Goal: Information Seeking & Learning: Check status

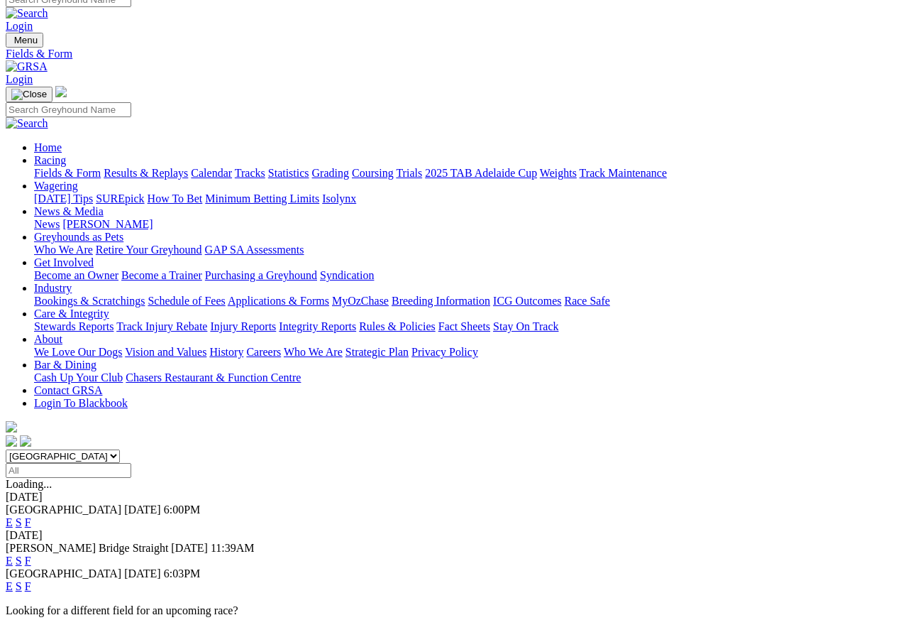
scroll to position [13, 0]
click at [31, 517] on link "F" at bounding box center [28, 523] width 6 height 12
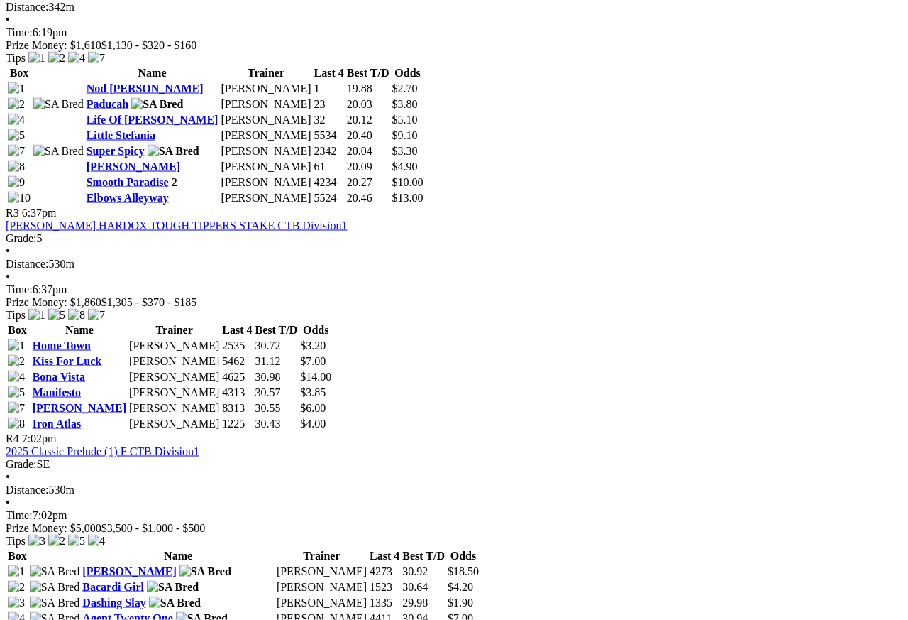
scroll to position [1006, 0]
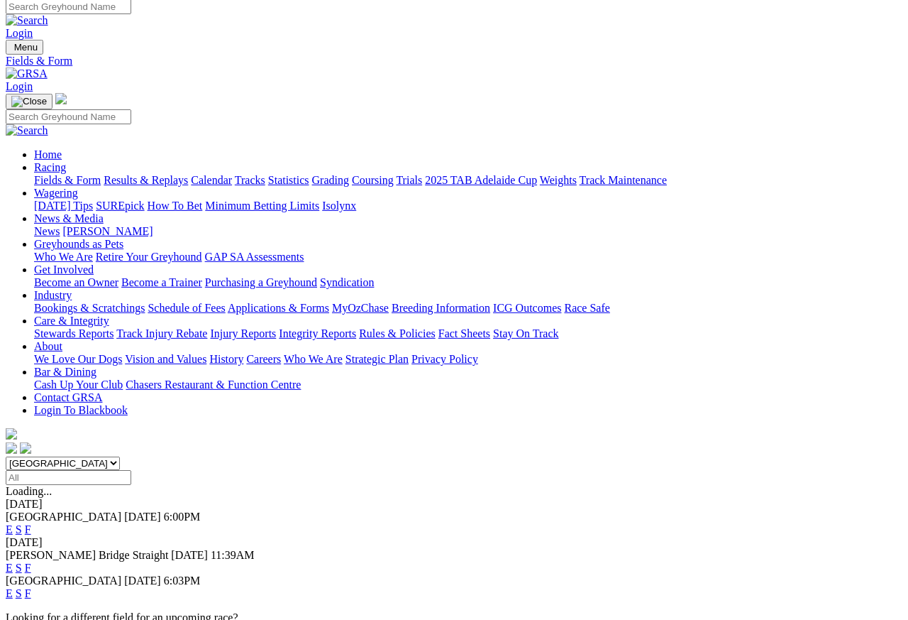
scroll to position [6, 0]
click at [177, 174] on link "Results & Replays" at bounding box center [146, 180] width 84 height 12
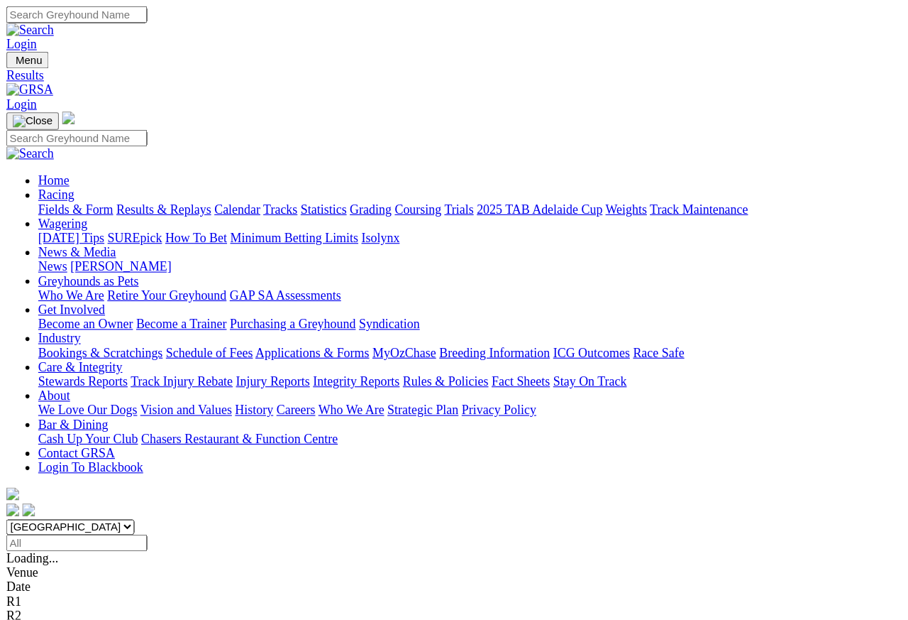
scroll to position [6, 0]
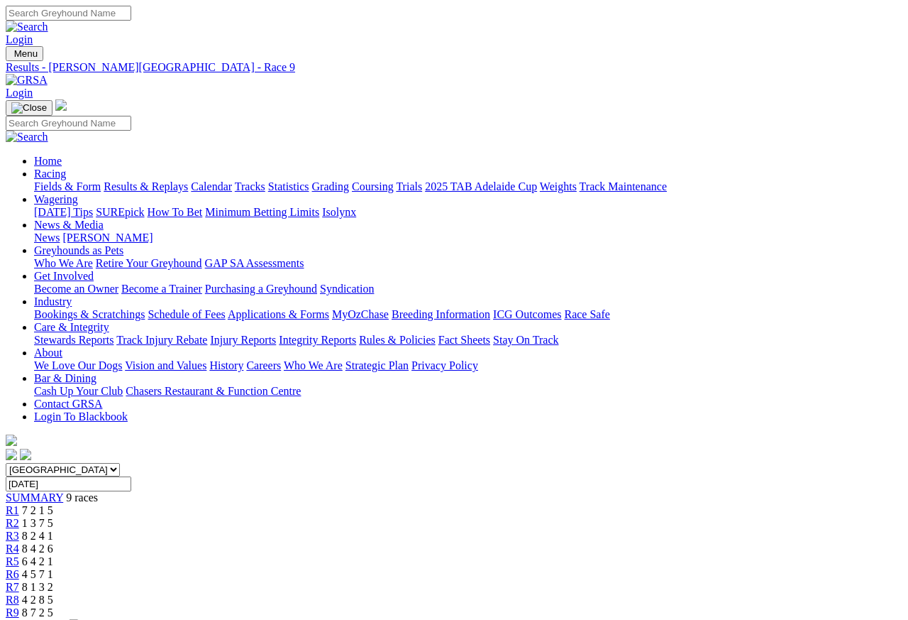
scroll to position [6, 0]
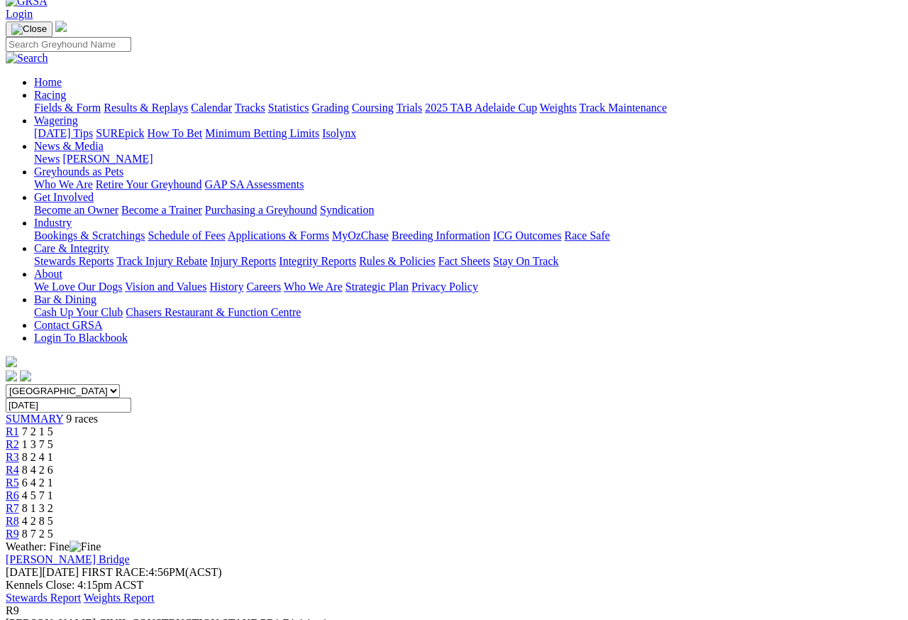
scroll to position [82, 0]
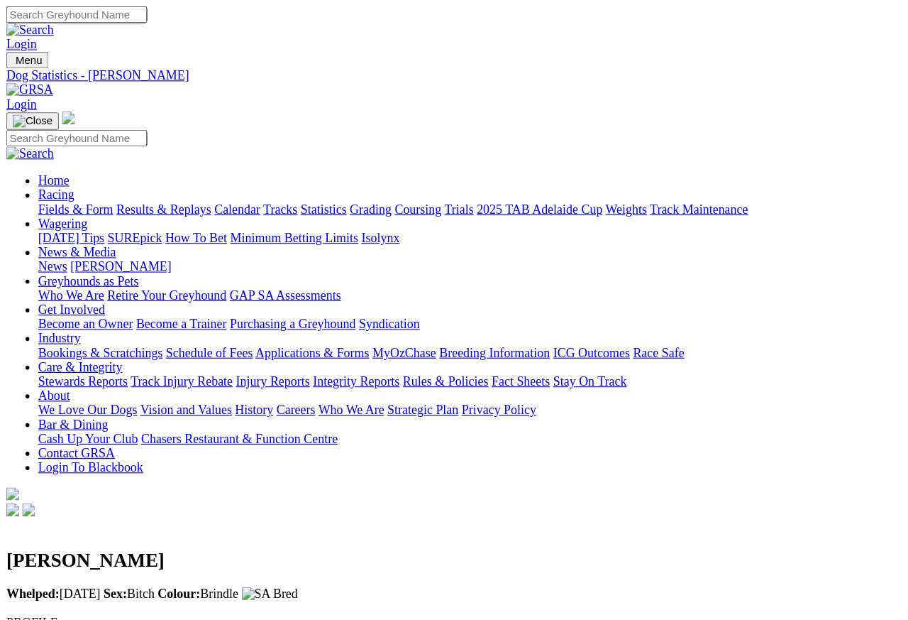
scroll to position [6, 0]
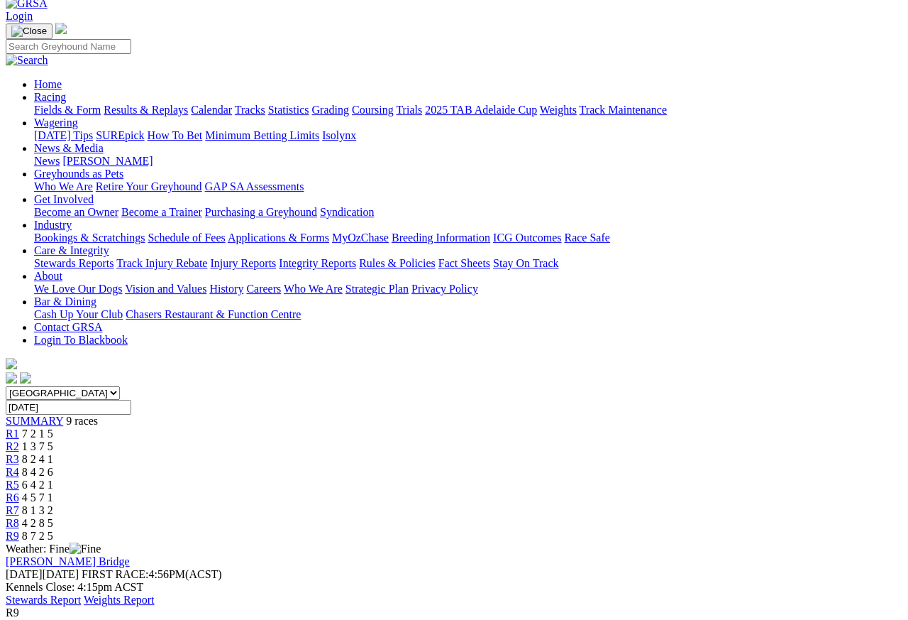
scroll to position [77, 0]
click at [53, 516] on span "4 2 8 5" at bounding box center [37, 522] width 31 height 12
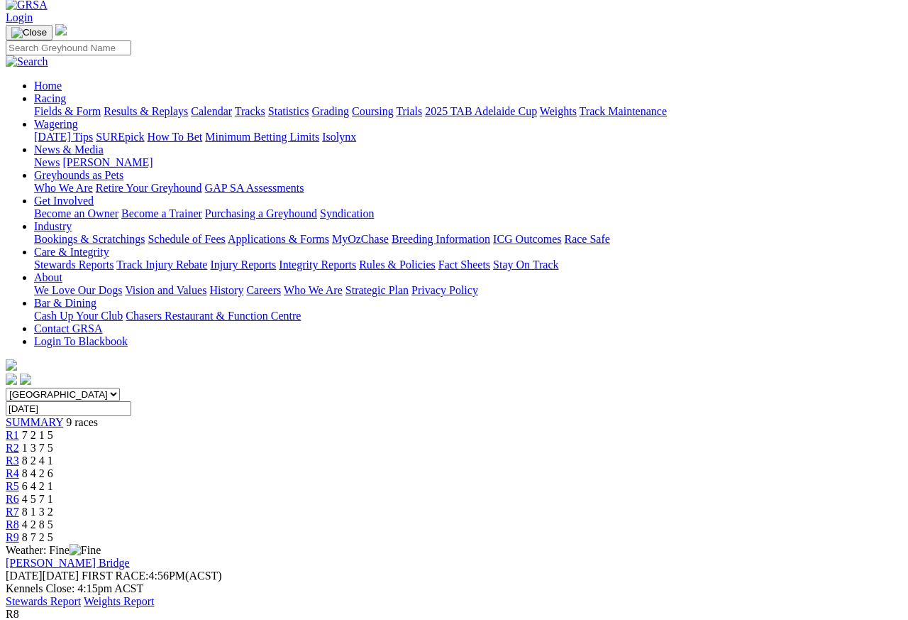
scroll to position [76, 0]
click at [19, 505] on span "R7" at bounding box center [12, 511] width 13 height 12
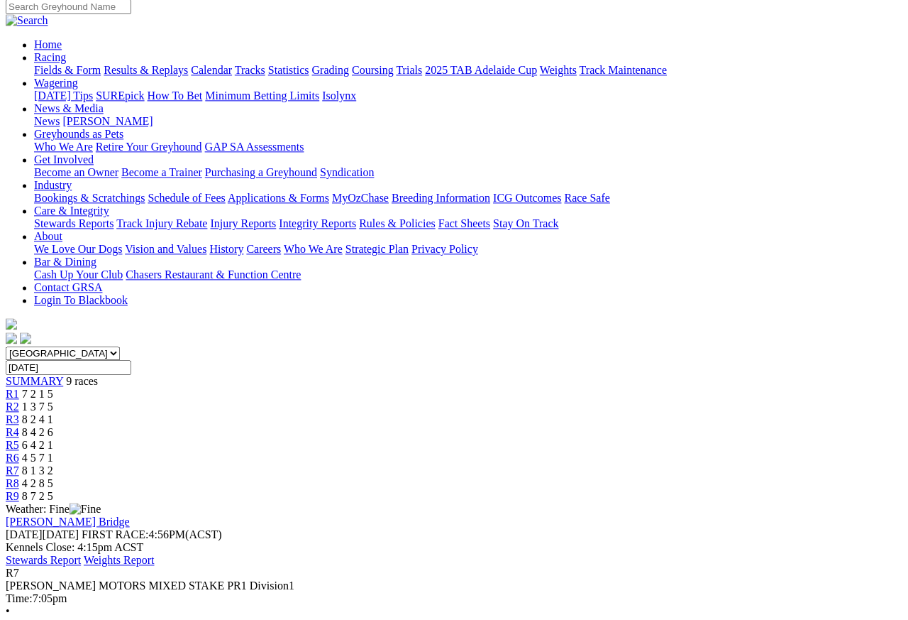
scroll to position [116, 0]
click at [19, 452] on link "R6" at bounding box center [12, 458] width 13 height 12
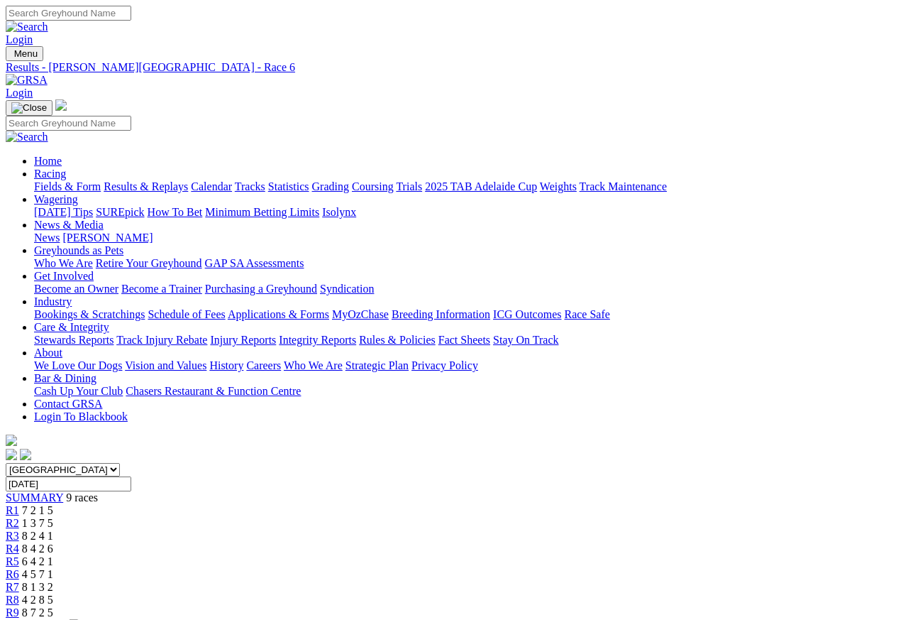
scroll to position [6, 0]
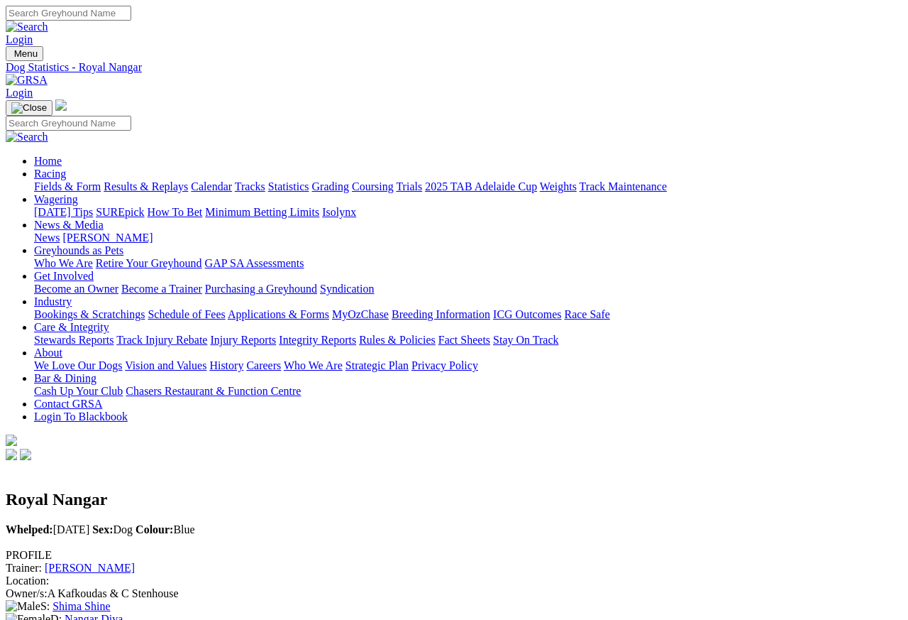
scroll to position [6, 0]
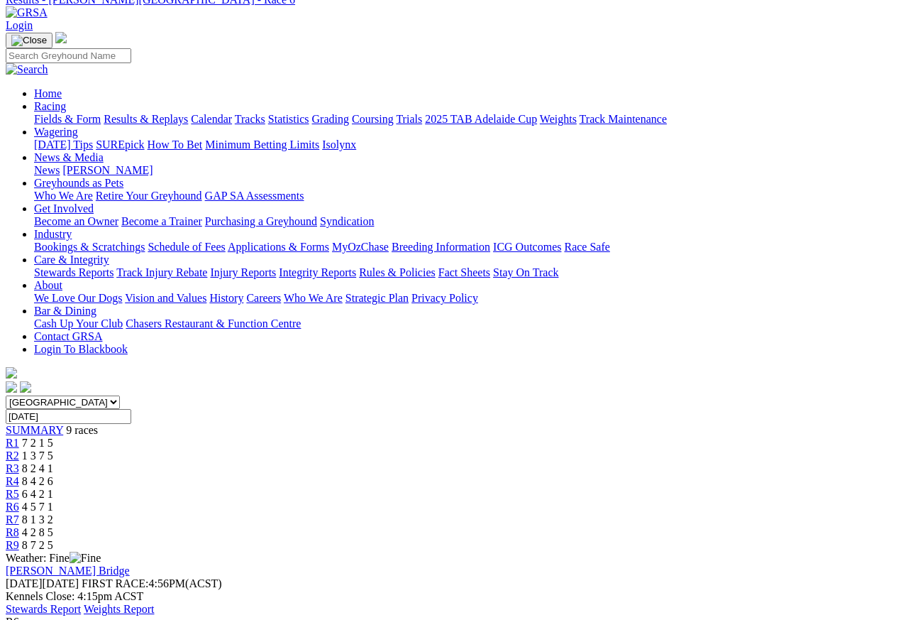
scroll to position [59, 0]
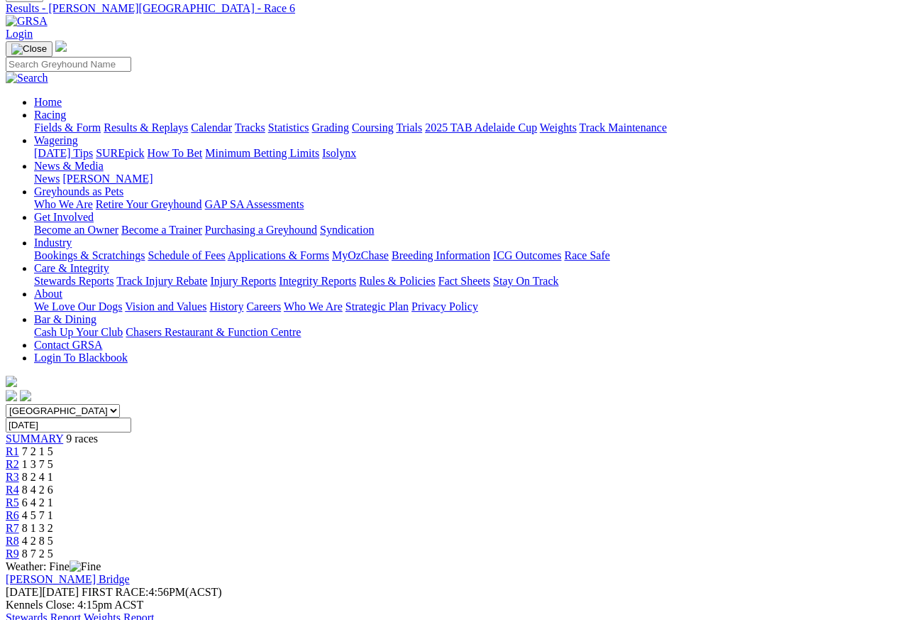
click at [19, 496] on span "R5" at bounding box center [12, 502] width 13 height 12
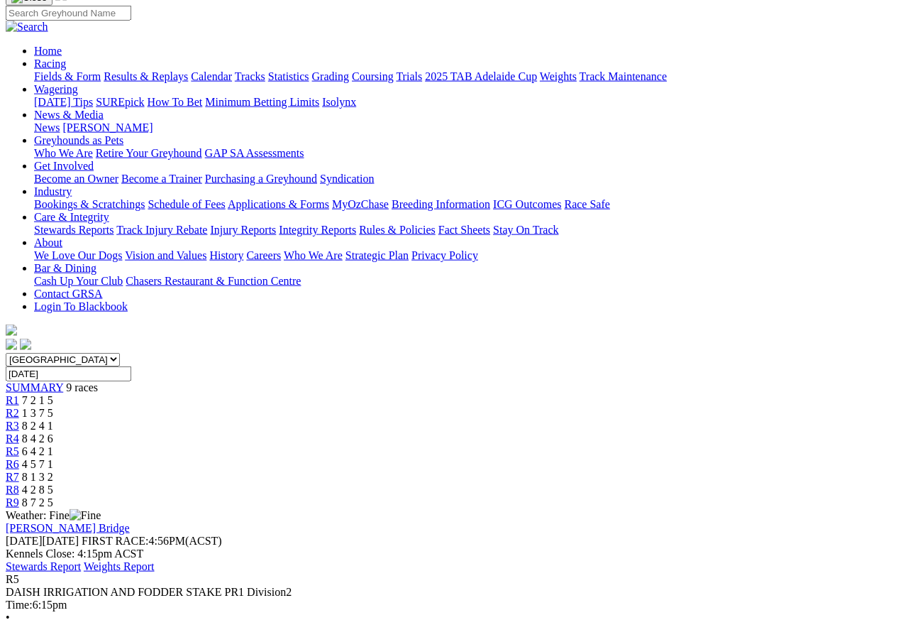
scroll to position [112, 0]
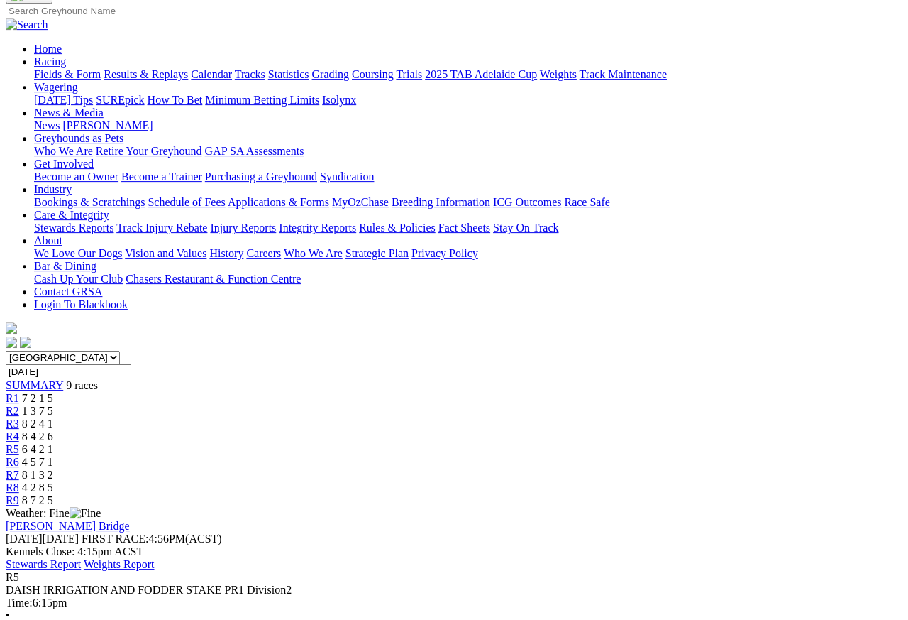
click at [19, 430] on span "R4" at bounding box center [12, 436] width 13 height 12
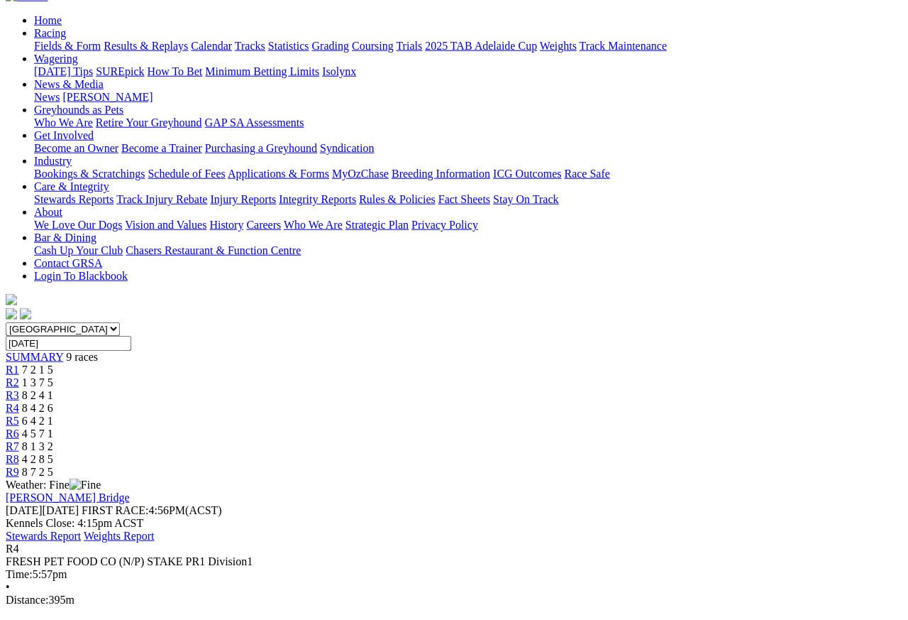
scroll to position [143, 0]
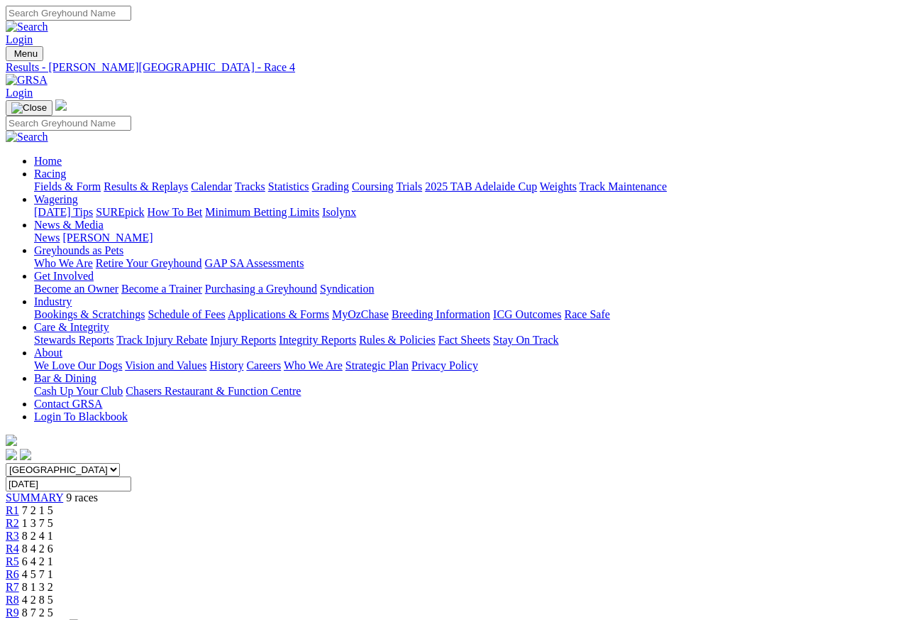
scroll to position [6, 0]
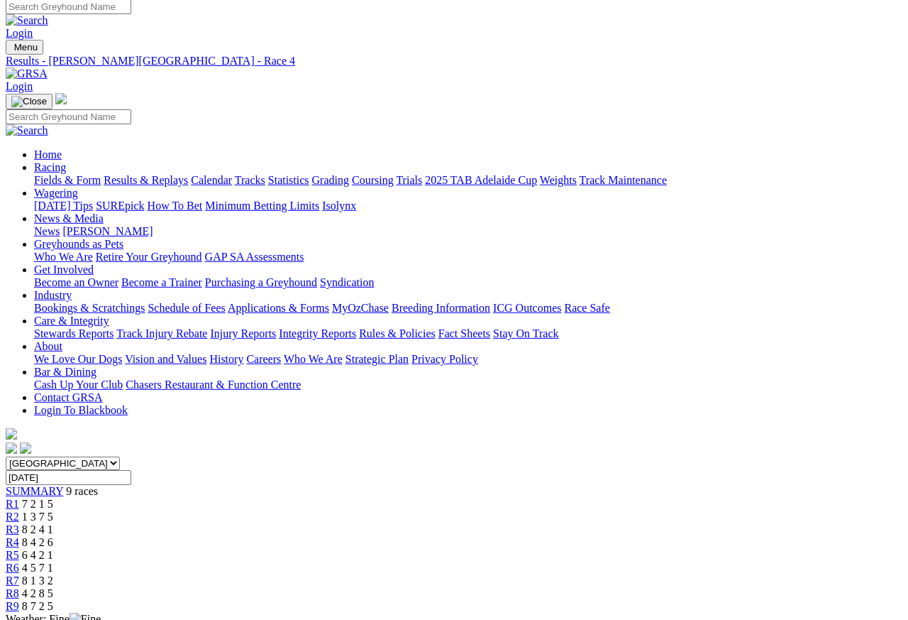
click at [19, 523] on span "R3" at bounding box center [12, 529] width 13 height 12
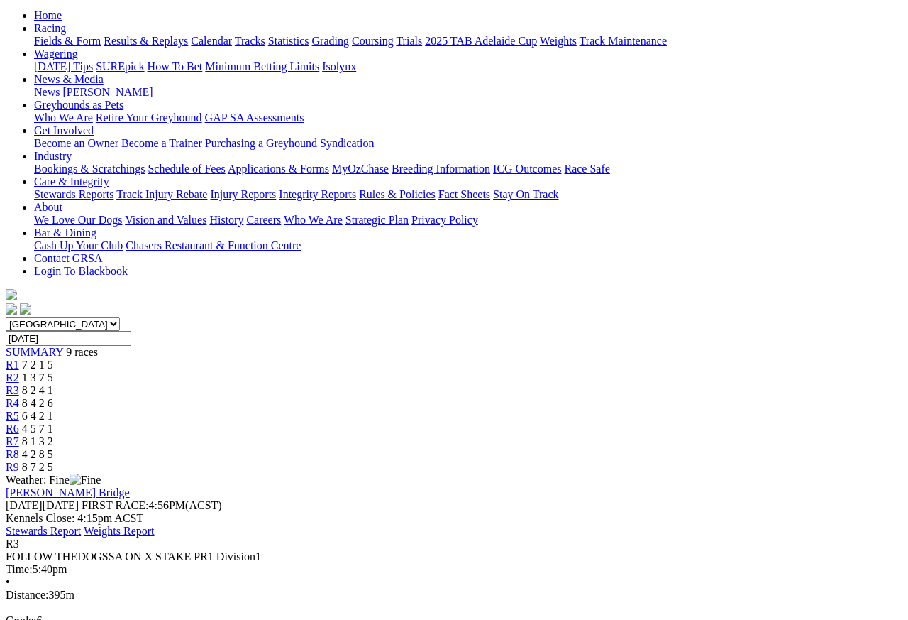
scroll to position [145, 0]
click at [19, 371] on span "R2" at bounding box center [12, 377] width 13 height 12
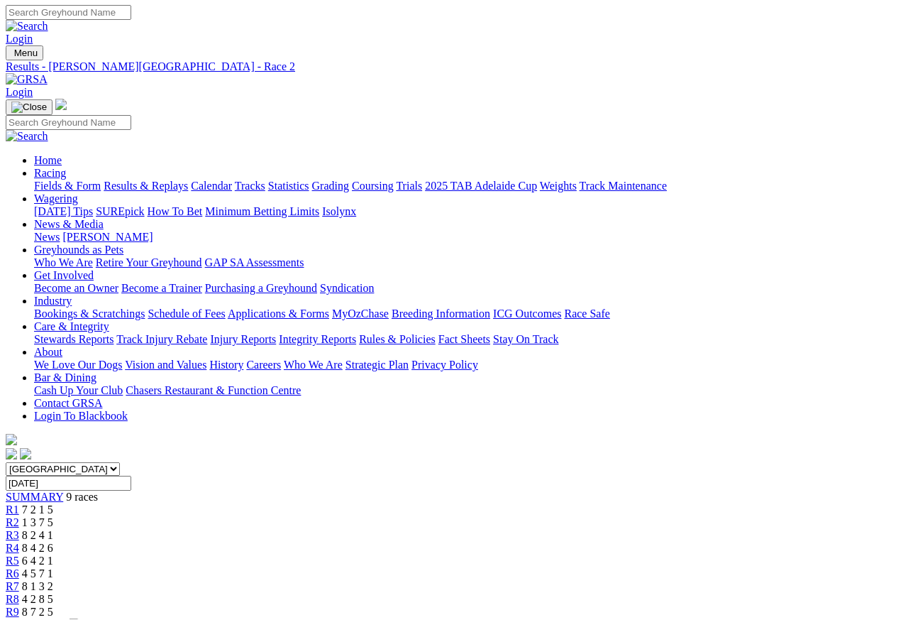
scroll to position [1, 0]
click at [19, 503] on span "R1" at bounding box center [12, 509] width 13 height 12
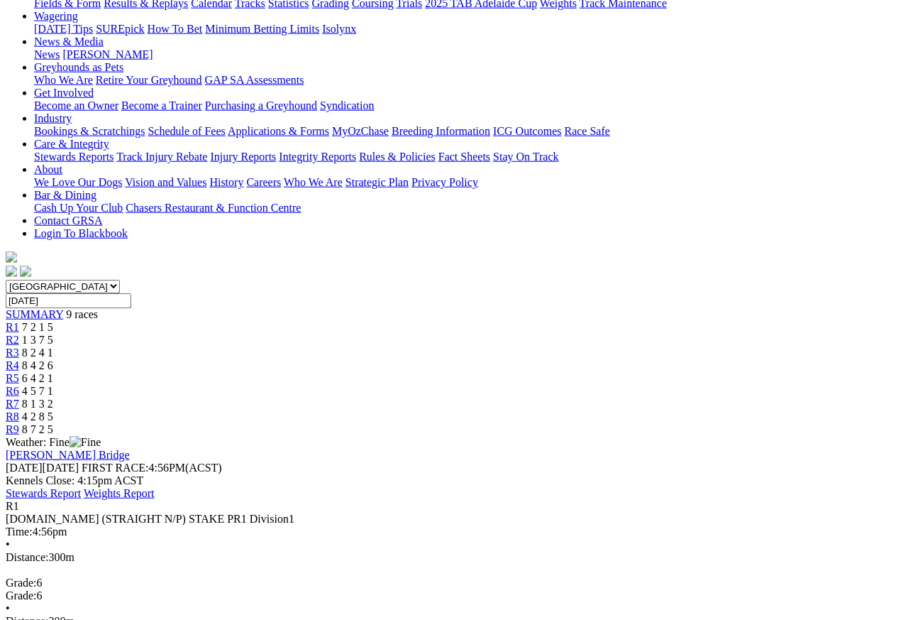
scroll to position [185, 0]
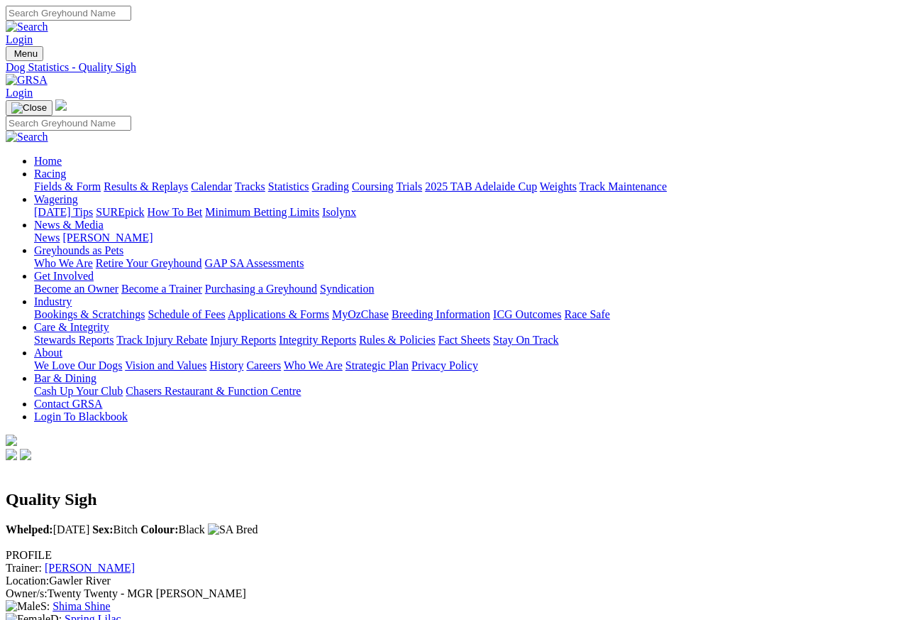
scroll to position [6, 0]
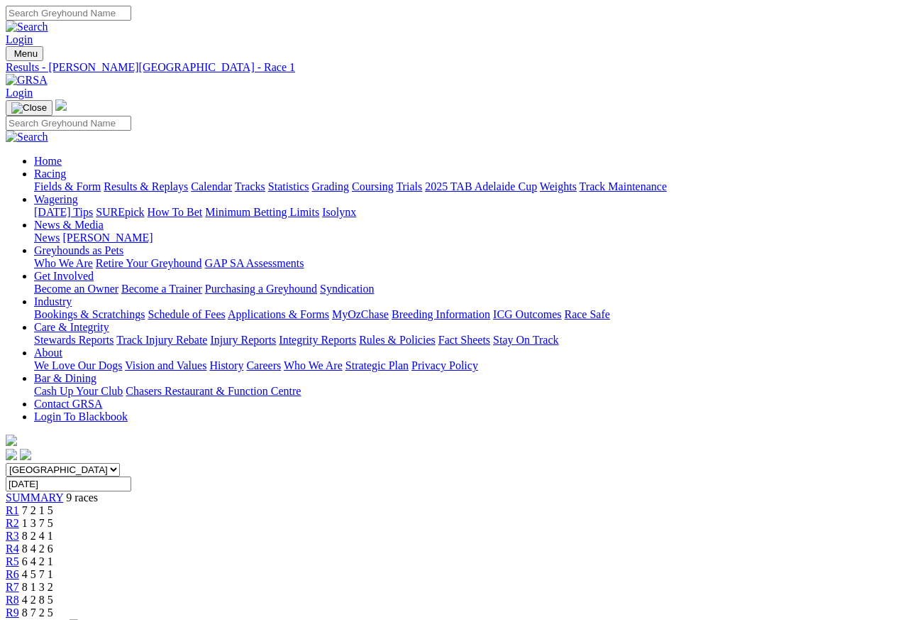
scroll to position [6, 0]
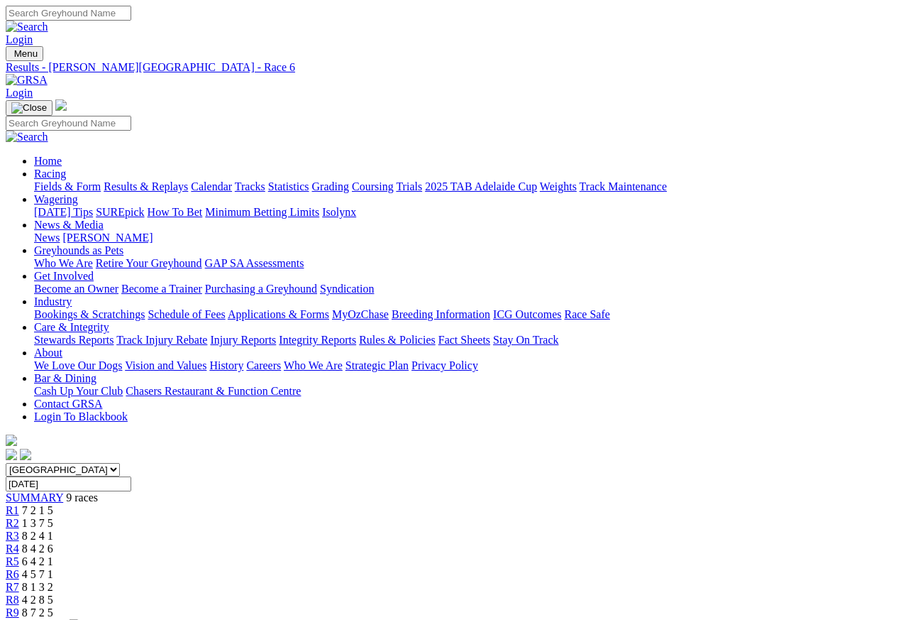
scroll to position [6, 0]
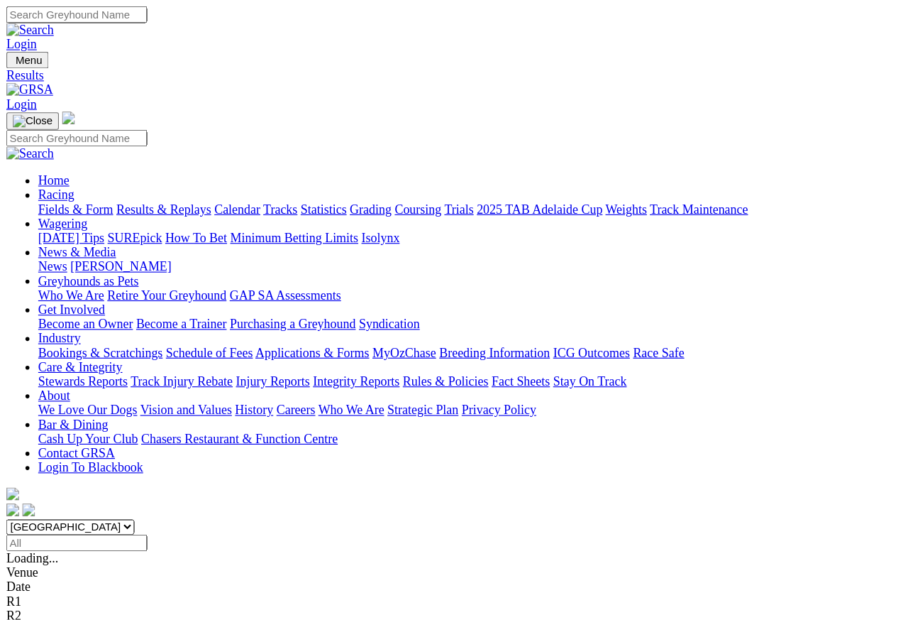
scroll to position [6, 0]
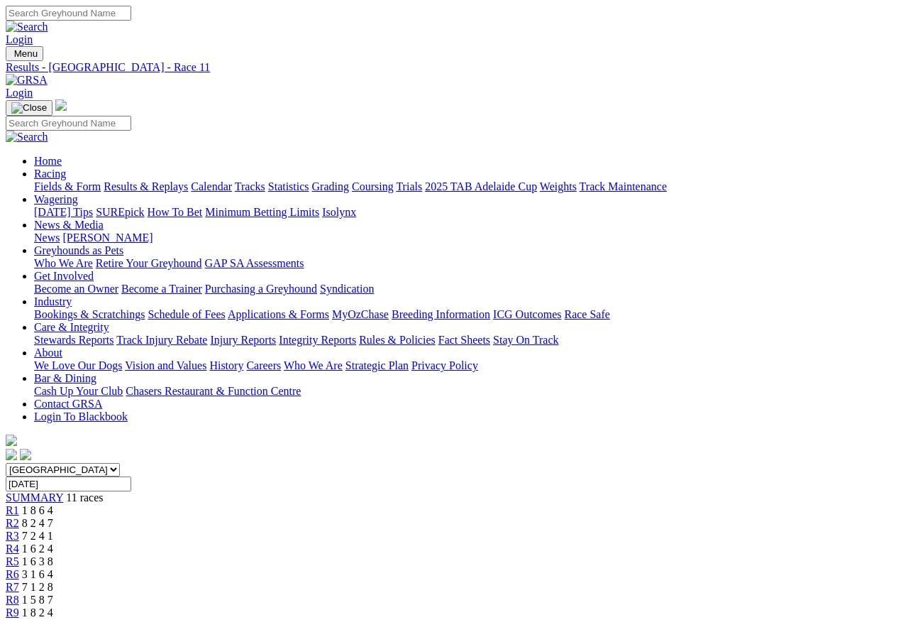
scroll to position [6, 0]
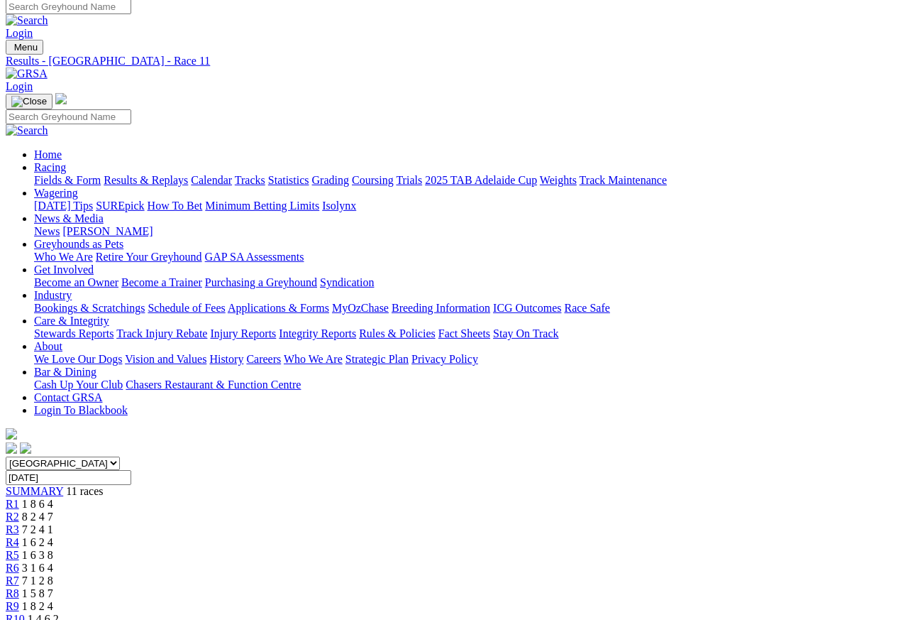
click at [19, 587] on link "R8" at bounding box center [12, 593] width 13 height 12
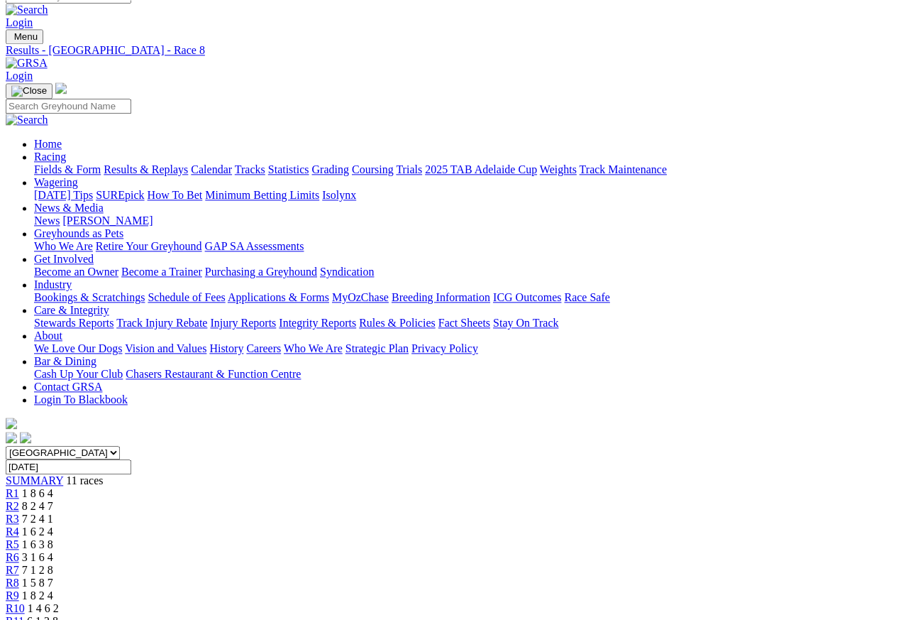
scroll to position [4, 0]
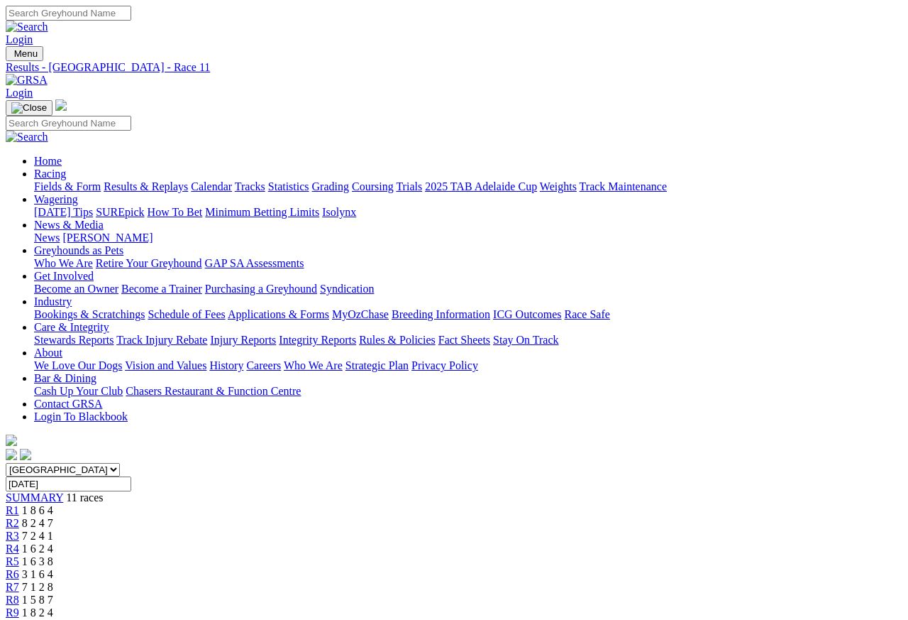
scroll to position [6, 0]
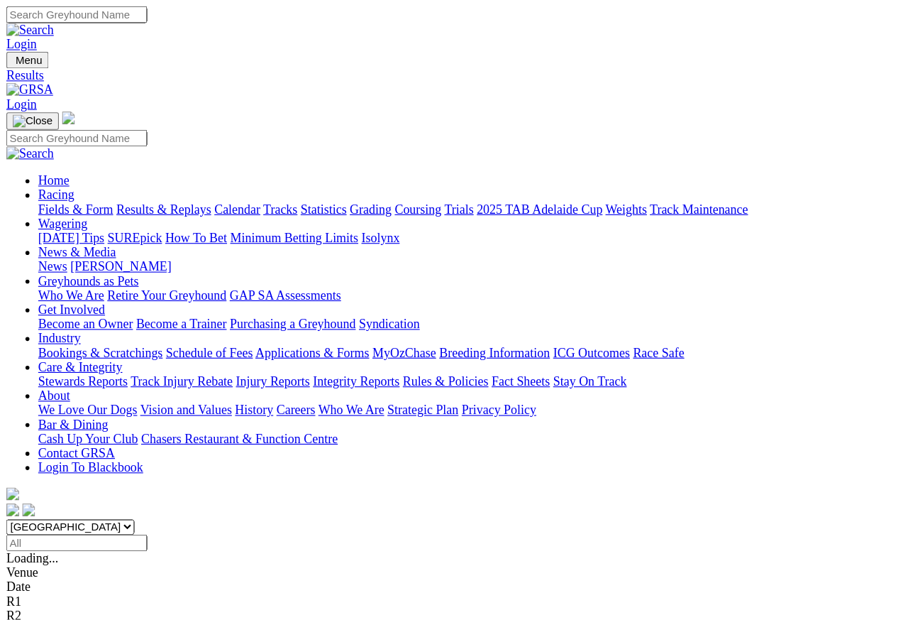
scroll to position [6, 0]
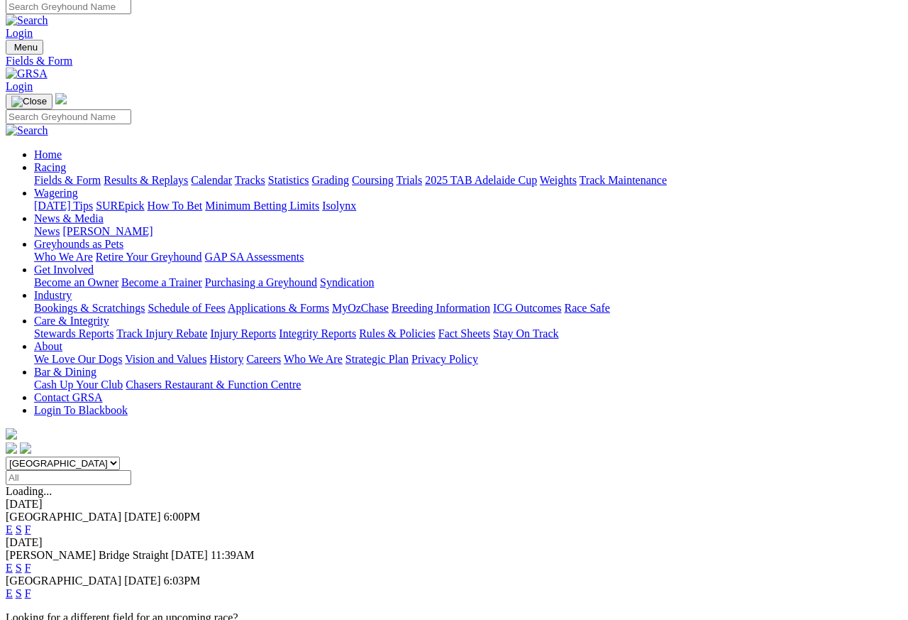
click at [109, 314] on link "Care & Integrity" at bounding box center [71, 320] width 75 height 12
click at [356, 327] on link "Integrity Reports" at bounding box center [317, 333] width 77 height 12
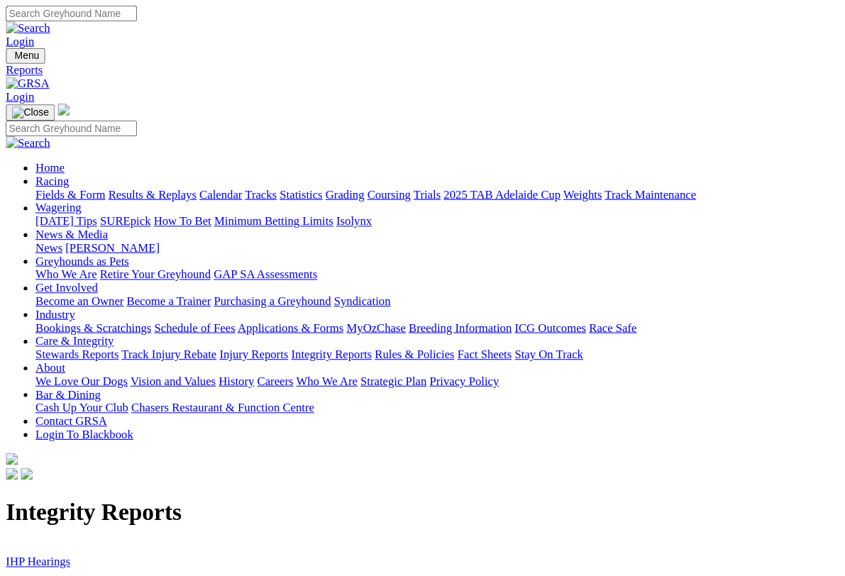
scroll to position [2, 0]
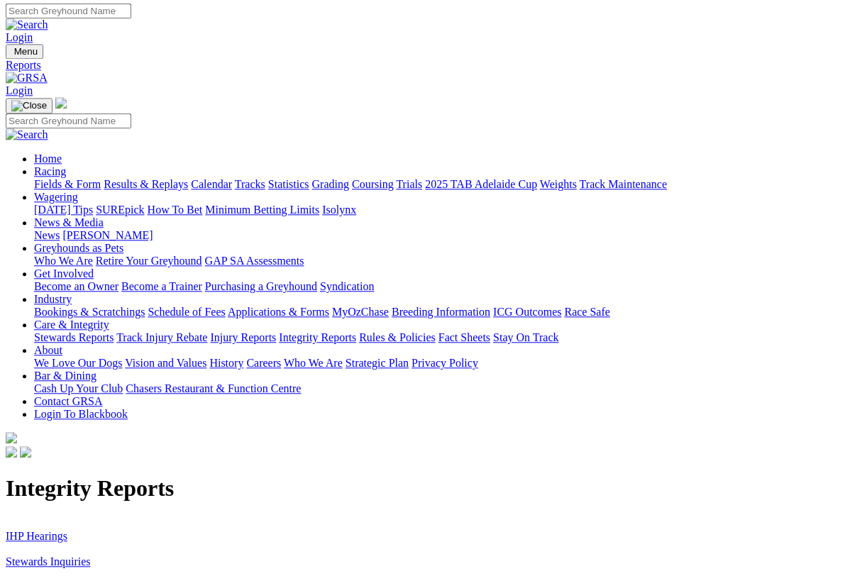
click at [58, 551] on link "Stewards Inquiries" at bounding box center [48, 562] width 85 height 12
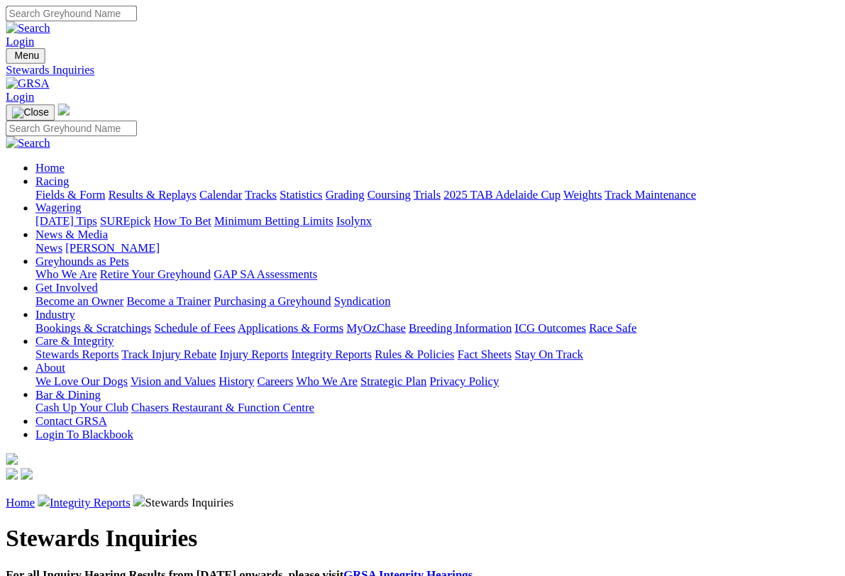
scroll to position [2, 0]
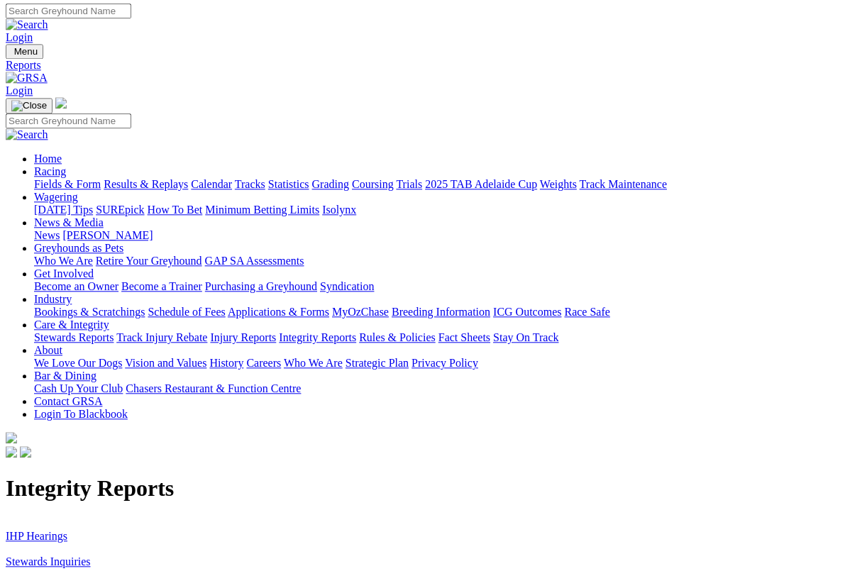
scroll to position [2, 0]
click at [50, 530] on link "IHP Hearings" at bounding box center [37, 536] width 62 height 12
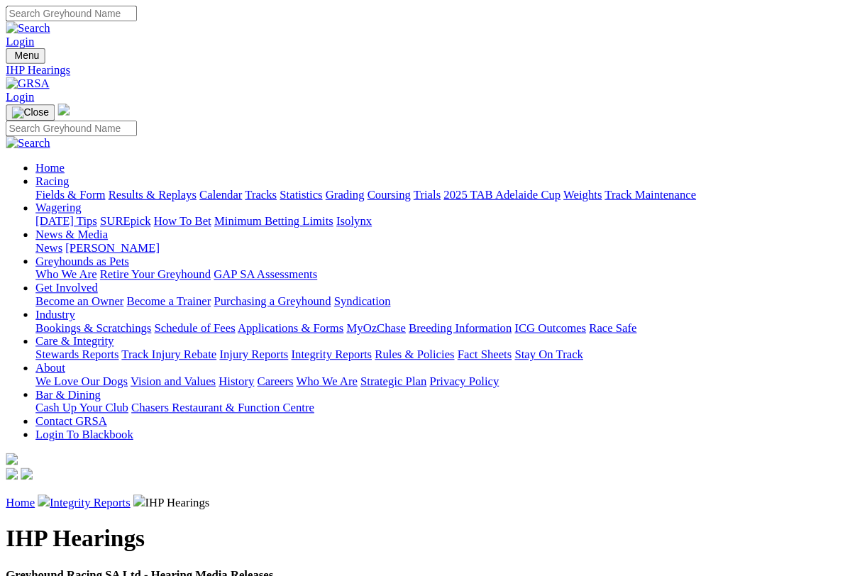
scroll to position [2, 0]
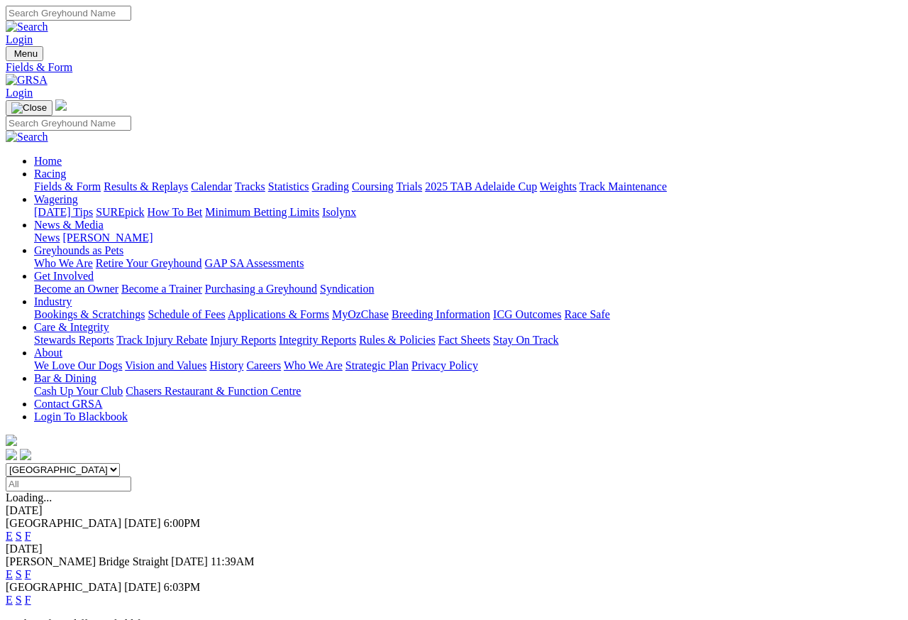
scroll to position [6, 0]
